Goal: Information Seeking & Learning: Find specific fact

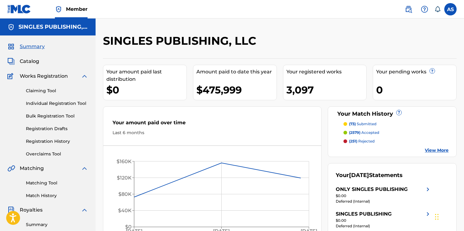
click at [407, 8] on img at bounding box center [408, 9] width 7 height 7
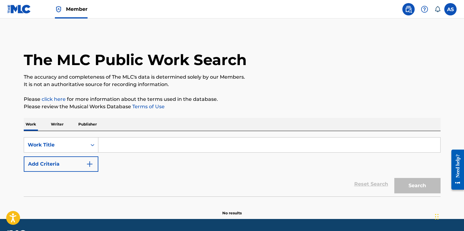
click at [195, 140] on input "Search Form" at bounding box center [269, 144] width 342 height 15
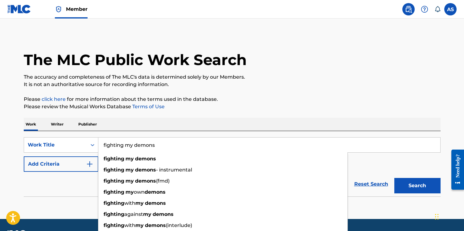
type input "fighting my demons"
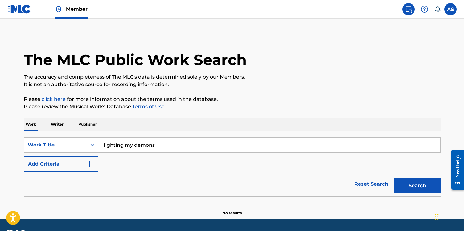
click at [72, 157] on button "Add Criteria" at bounding box center [61, 163] width 75 height 15
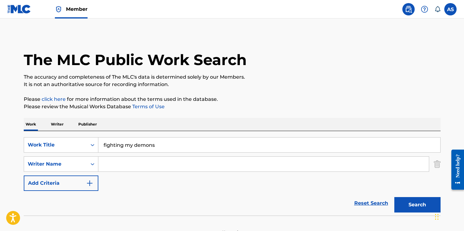
click at [123, 161] on input "Search Form" at bounding box center [263, 164] width 330 height 15
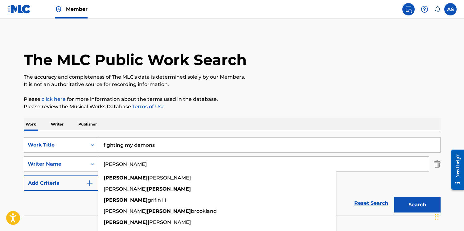
type input "[PERSON_NAME]"
click at [394, 197] on button "Search" at bounding box center [417, 204] width 46 height 15
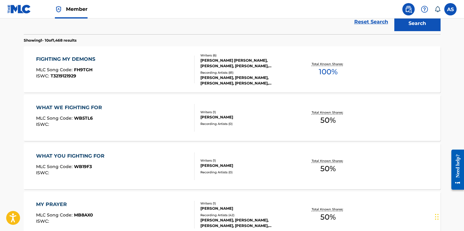
scroll to position [207, 0]
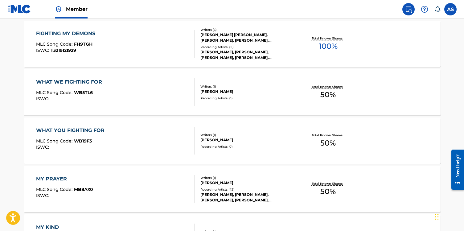
click at [168, 53] on div "FIGHTING MY DEMONS MLC Song Code : FH9TGH ISWC : T3219121929" at bounding box center [115, 44] width 158 height 28
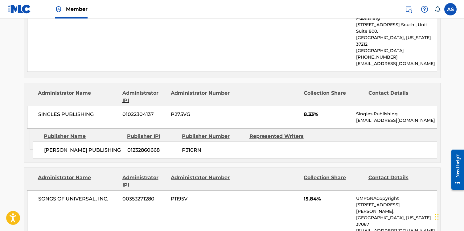
scroll to position [888, 0]
